Goal: Feedback & Contribution: Submit feedback/report problem

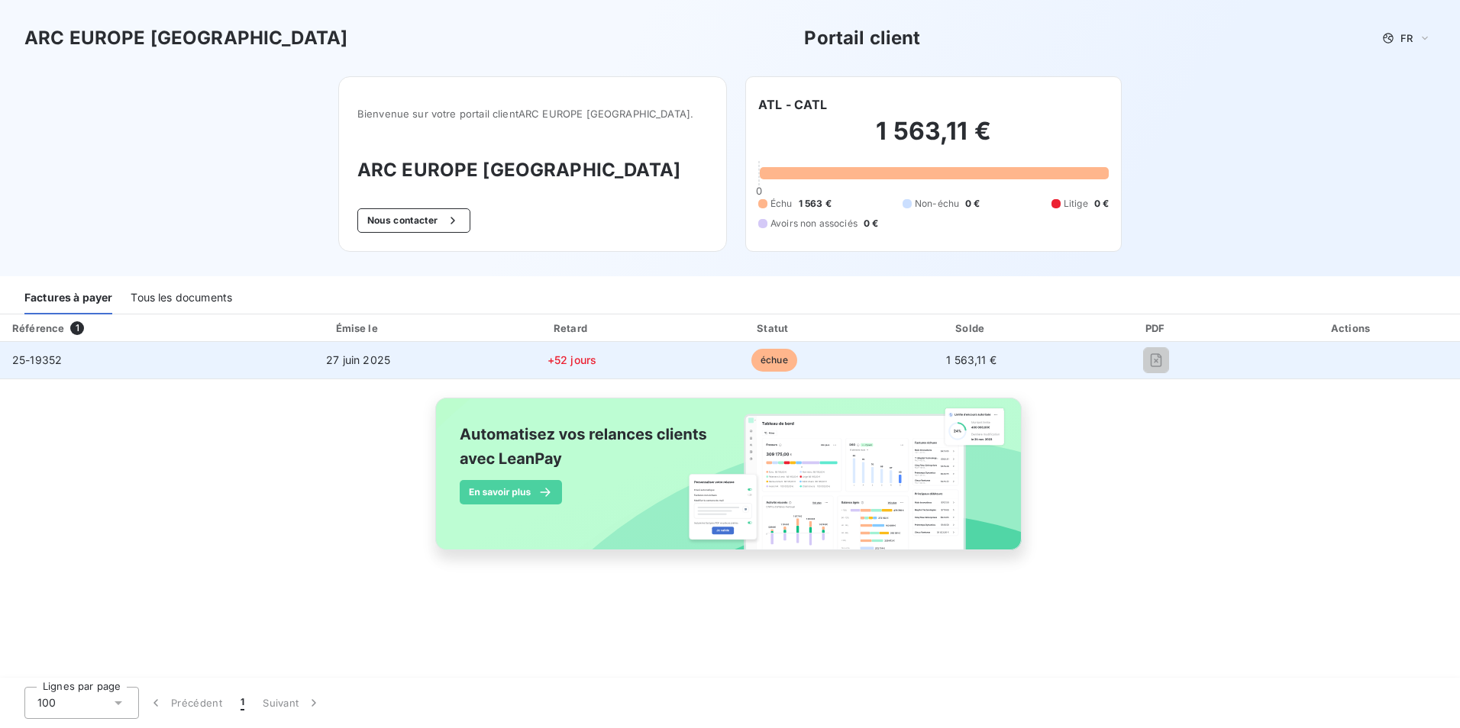
click at [782, 351] on span "échue" at bounding box center [774, 360] width 46 height 23
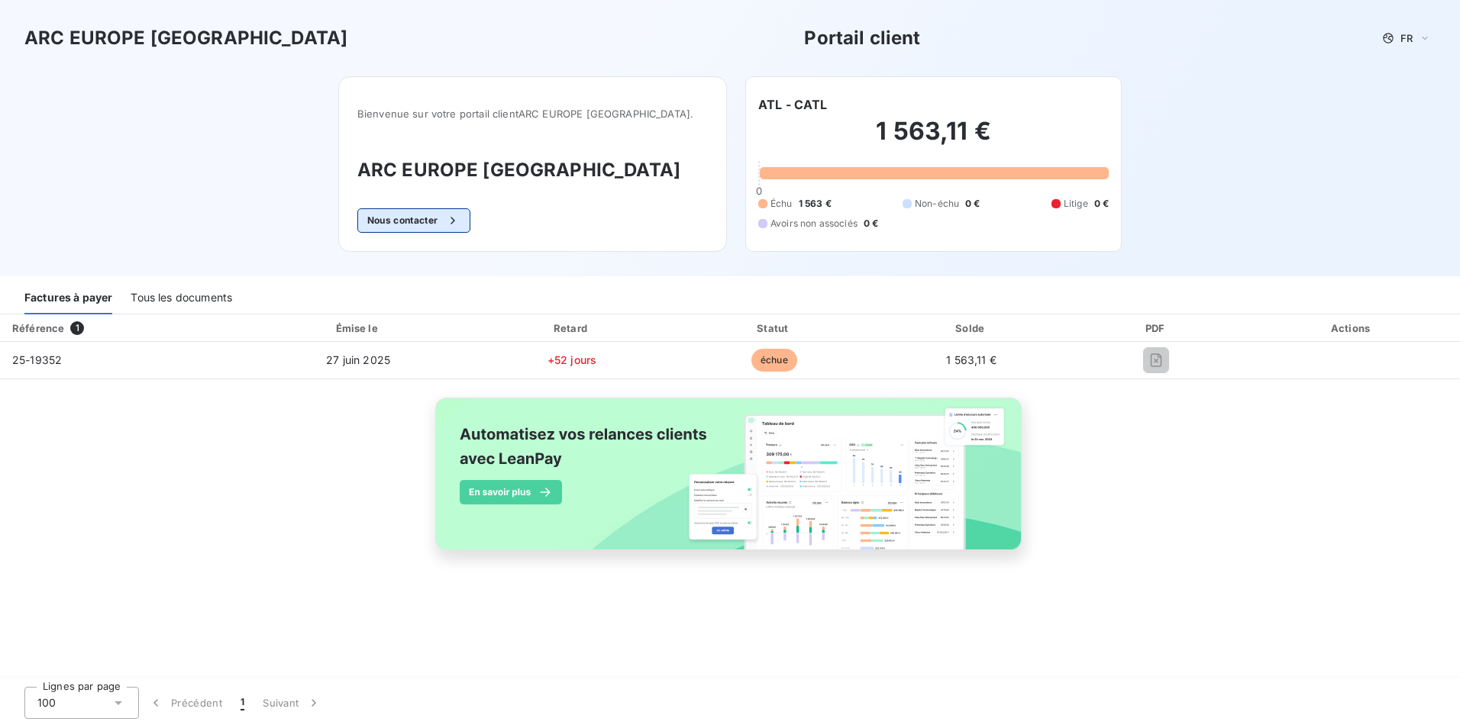
click at [460, 217] on div "button" at bounding box center [448, 220] width 23 height 15
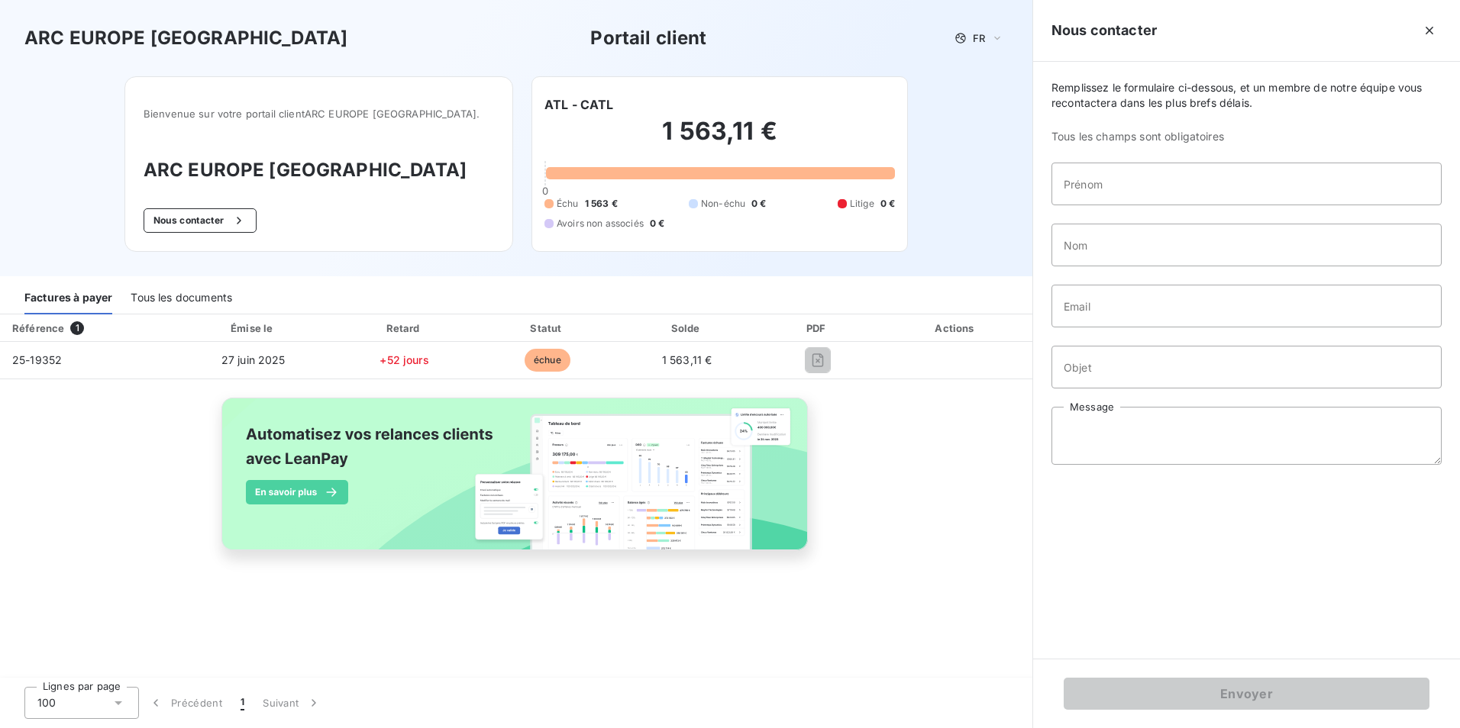
click at [169, 441] on div "Référence 1 Émise le Retard Statut Solde PDF Actions 25-19352 [DATE] +52 jours …" at bounding box center [516, 450] width 1032 height 271
click at [1135, 187] on input "Prénom" at bounding box center [1246, 184] width 390 height 43
type input "PIERRE"
type input "LAMORY"
type input "[EMAIL_ADDRESS][DOMAIN_NAME]"
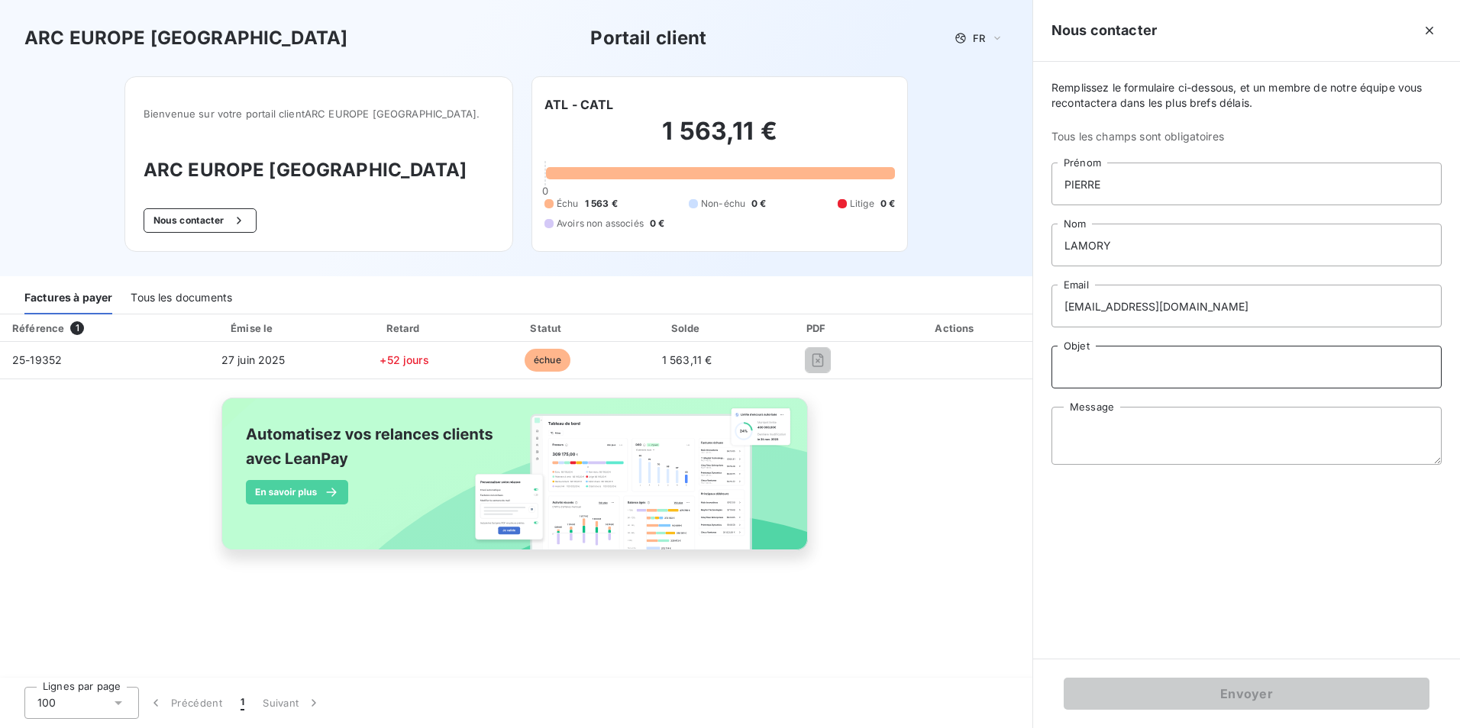
click at [1079, 370] on input "Objet" at bounding box center [1246, 367] width 390 height 43
click at [1131, 437] on textarea "Message" at bounding box center [1246, 451] width 390 height 58
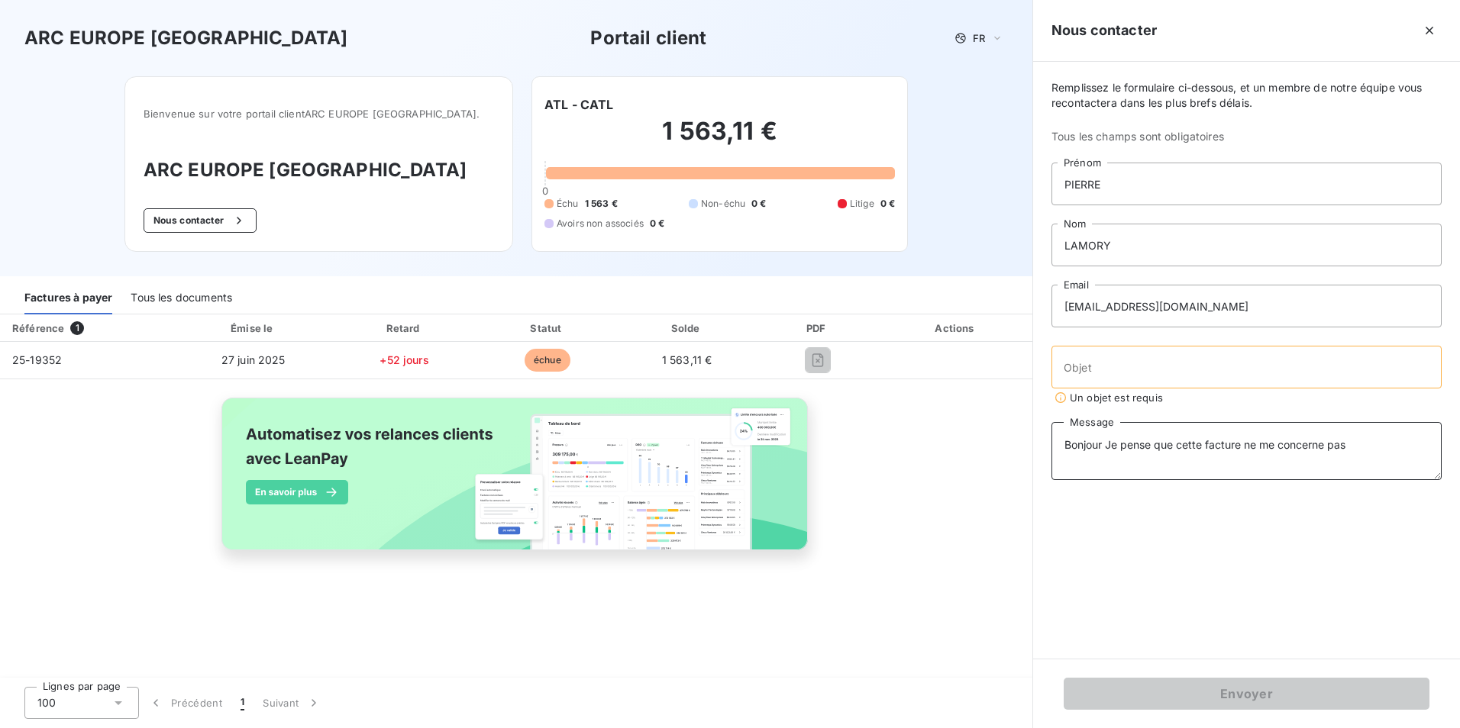
drag, startPoint x: 1175, startPoint y: 445, endPoint x: 1107, endPoint y: 452, distance: 68.3
click at [1107, 452] on textarea "Bonjour Je pense que cette facture ne me concerne pas" at bounding box center [1246, 451] width 390 height 58
click at [1292, 447] on textarea "Bonjour cette facture ne me concerne pas" at bounding box center [1246, 451] width 390 height 58
type textarea "Bonjour cette facture ne me concerne pas. Cordialement"
click at [1192, 586] on div "Remplissez le formulaire ci-dessous, et un membre de notre équipe vous recontac…" at bounding box center [1246, 360] width 427 height 597
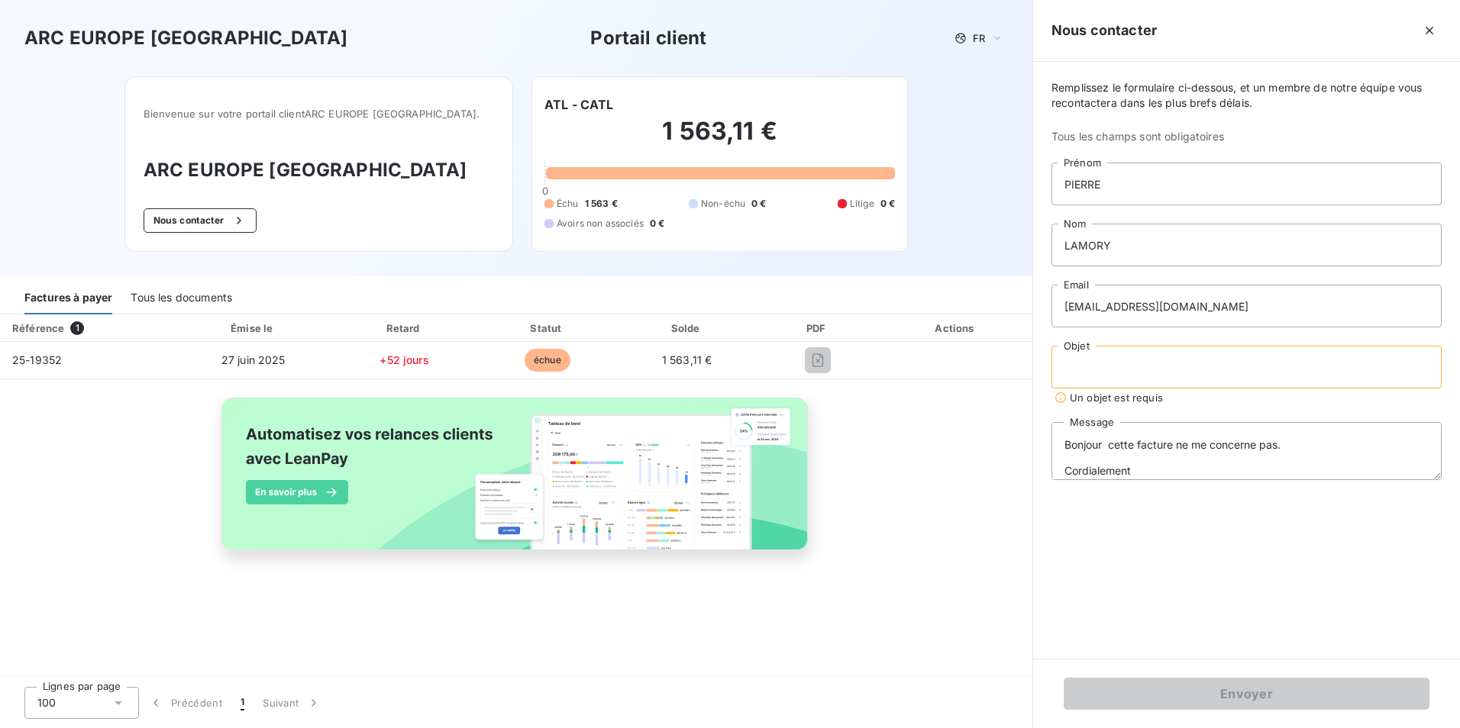
click at [1118, 388] on input "Objet" at bounding box center [1246, 367] width 390 height 43
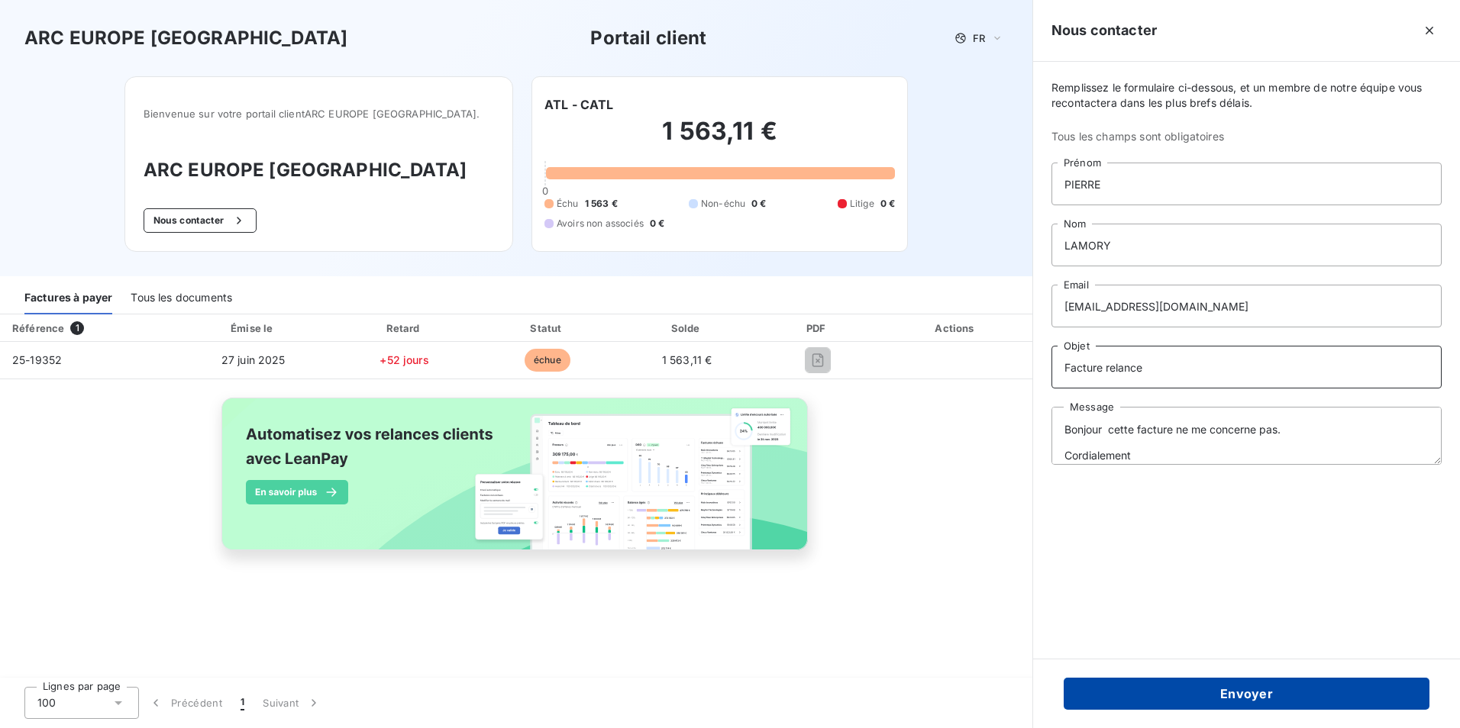
type input "Facture relance"
click at [1243, 699] on button "Envoyer" at bounding box center [1246, 694] width 366 height 32
